Goal: Navigation & Orientation: Find specific page/section

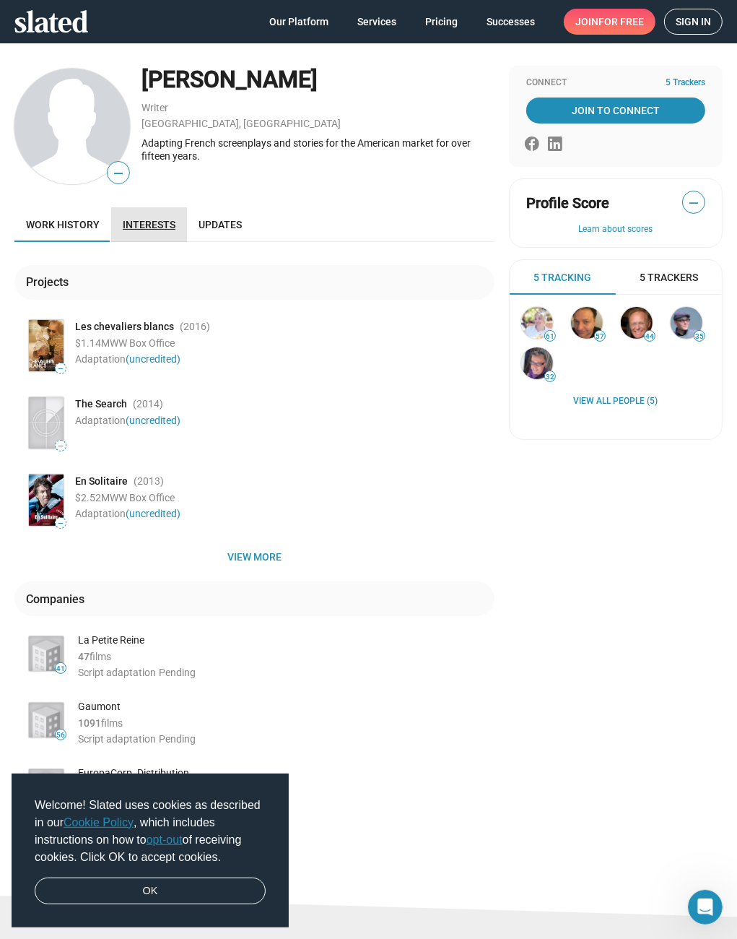
click at [158, 227] on span "Interests" at bounding box center [149, 225] width 53 height 12
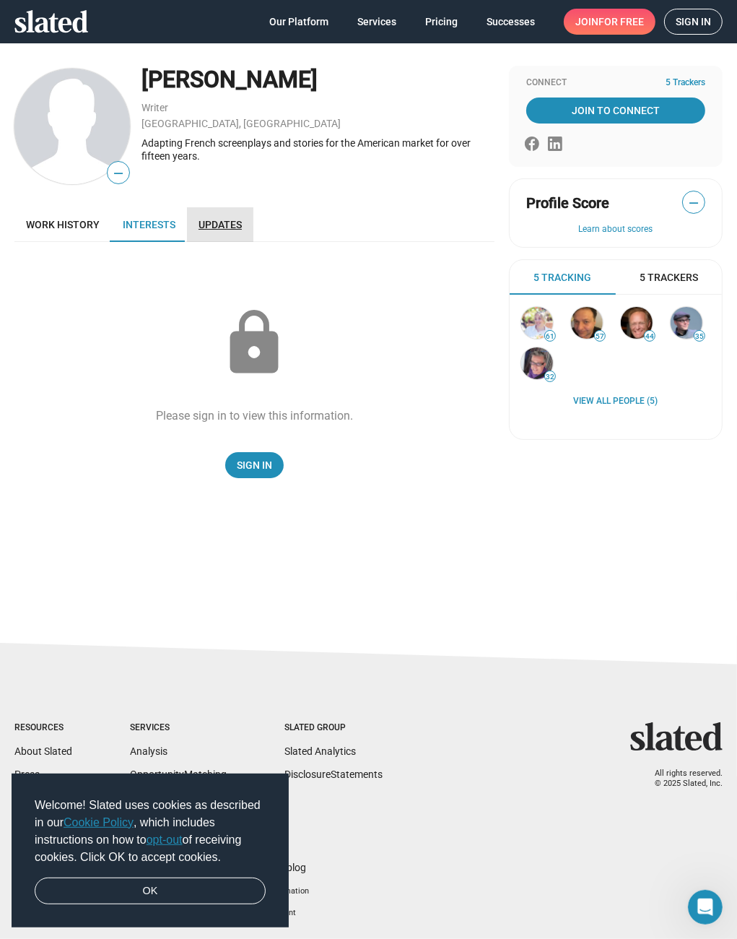
click at [228, 224] on span "Updates" at bounding box center [220, 225] width 43 height 12
